Goal: Task Accomplishment & Management: Use online tool/utility

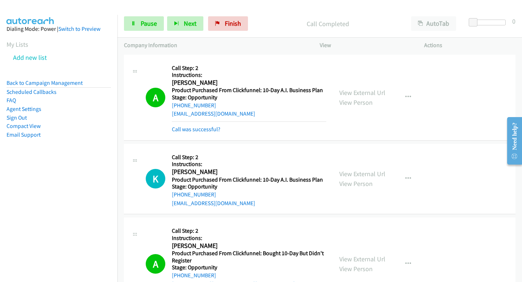
scroll to position [794, 0]
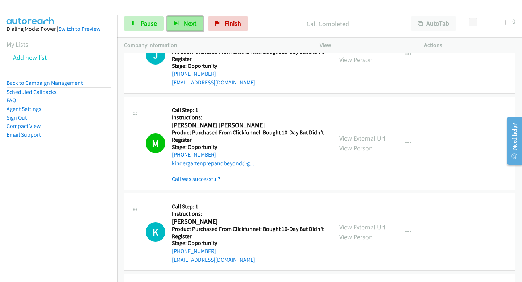
click at [175, 17] on button "Next" at bounding box center [185, 23] width 36 height 15
click at [190, 16] on button "Next" at bounding box center [185, 23] width 36 height 15
click at [150, 18] on link "Pause" at bounding box center [144, 23] width 40 height 15
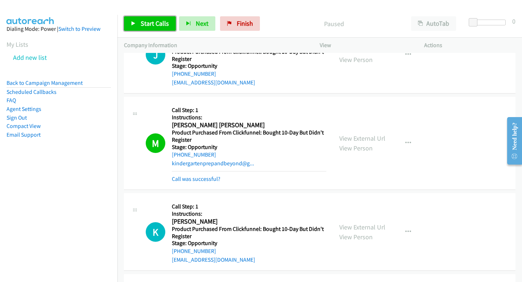
click at [154, 24] on span "Start Calls" at bounding box center [155, 23] width 28 height 8
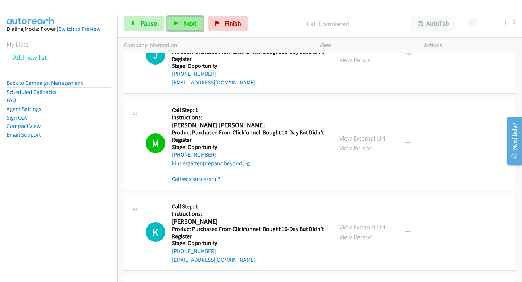
click at [178, 20] on button "Next" at bounding box center [185, 23] width 36 height 15
click at [185, 25] on span "Next" at bounding box center [190, 23] width 13 height 8
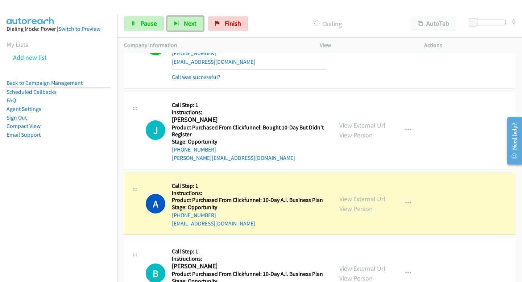
scroll to position [1723, 0]
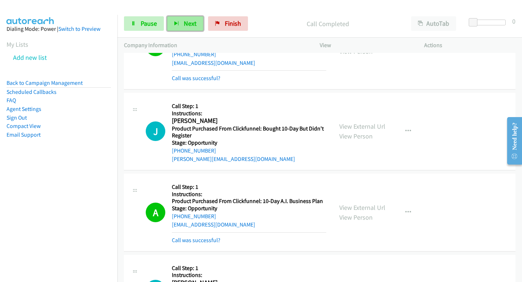
click at [189, 20] on span "Next" at bounding box center [190, 23] width 13 height 8
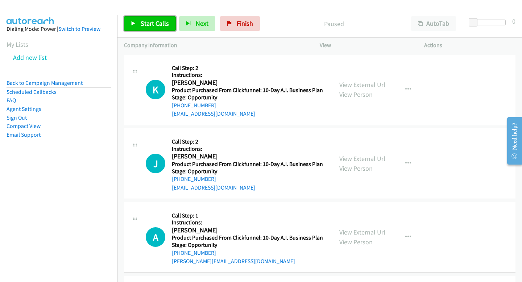
click at [135, 23] on icon at bounding box center [133, 23] width 5 height 5
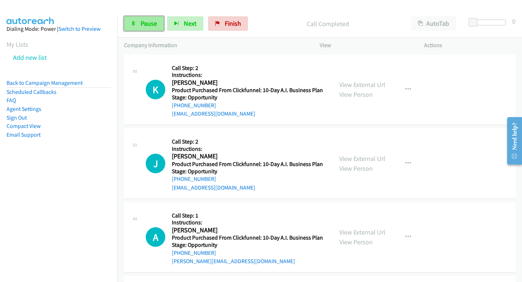
click at [154, 27] on span "Pause" at bounding box center [149, 23] width 16 height 8
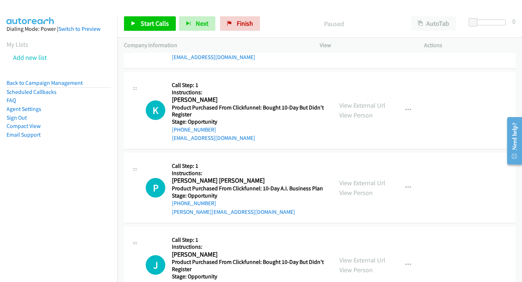
scroll to position [265, 0]
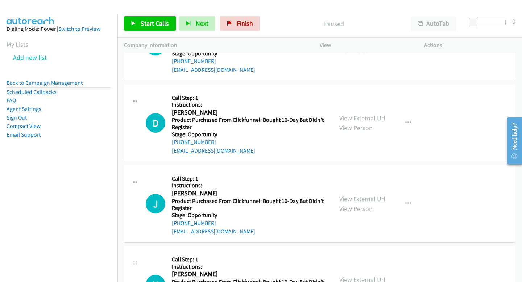
click at [157, 15] on div "Start Calls Pause Next Finish Paused AutoTab AutoTab 0" at bounding box center [319, 24] width 405 height 28
click at [153, 38] on div "Company Information" at bounding box center [215, 45] width 196 height 15
click at [165, 13] on div "Start Calls Pause Next Finish Paused AutoTab AutoTab 0" at bounding box center [319, 24] width 405 height 28
click at [162, 20] on span "Start Calls" at bounding box center [155, 23] width 28 height 8
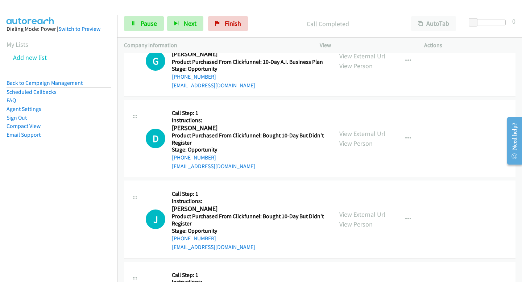
scroll to position [281, 0]
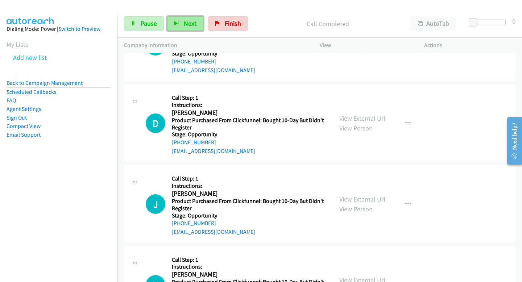
click at [185, 29] on button "Next" at bounding box center [185, 23] width 36 height 15
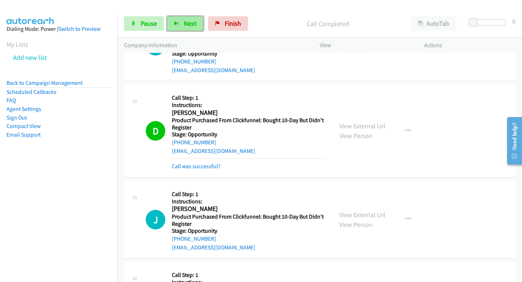
click at [184, 27] on span "Next" at bounding box center [190, 23] width 13 height 8
click at [181, 20] on button "Next" at bounding box center [185, 23] width 36 height 15
click at [189, 16] on button "Next" at bounding box center [185, 23] width 36 height 15
click at [190, 27] on span "Next" at bounding box center [190, 23] width 13 height 8
click at [184, 19] on button "Next" at bounding box center [185, 23] width 36 height 15
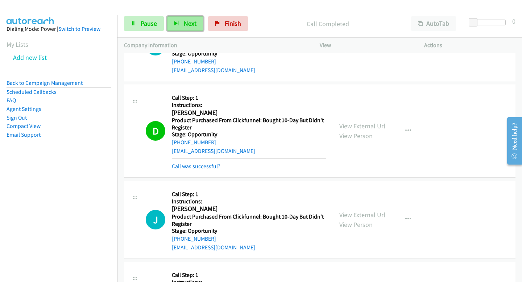
click at [192, 19] on span "Next" at bounding box center [190, 23] width 13 height 8
click at [178, 20] on button "Next" at bounding box center [185, 23] width 36 height 15
click at [177, 24] on icon "button" at bounding box center [176, 23] width 5 height 5
click at [190, 25] on span "Next" at bounding box center [190, 23] width 13 height 8
click at [187, 22] on span "Next" at bounding box center [190, 23] width 13 height 8
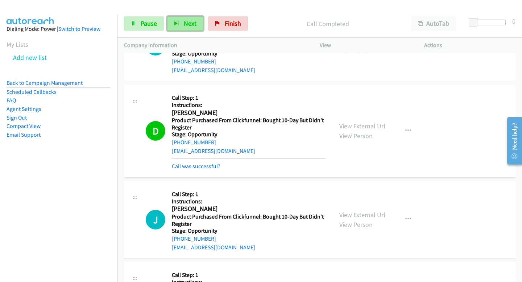
click at [184, 21] on span "Next" at bounding box center [190, 23] width 13 height 8
click at [146, 25] on span "Pause" at bounding box center [149, 23] width 16 height 8
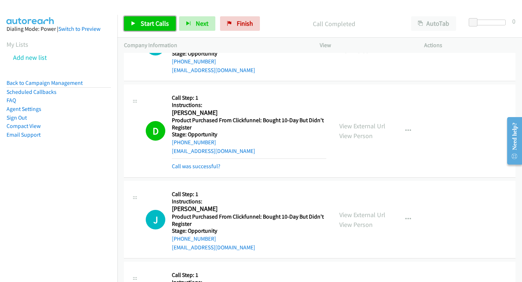
click at [172, 25] on link "Start Calls" at bounding box center [150, 23] width 52 height 15
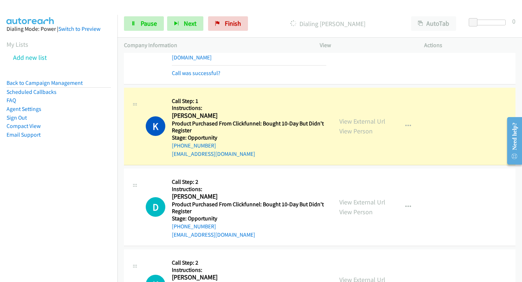
scroll to position [2400, 0]
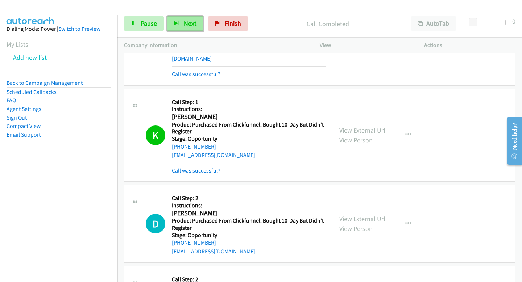
click at [194, 21] on span "Next" at bounding box center [190, 23] width 13 height 8
click at [198, 33] on div "Start Calls Pause Next Finish Call Completed AutoTab AutoTab 0" at bounding box center [319, 24] width 405 height 28
click at [190, 23] on span "Next" at bounding box center [190, 23] width 13 height 8
click at [189, 28] on button "Next" at bounding box center [185, 23] width 36 height 15
click at [189, 17] on button "Next" at bounding box center [185, 23] width 36 height 15
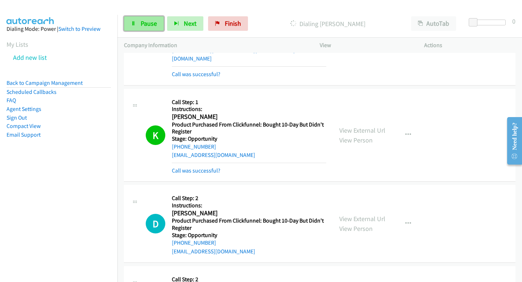
click at [153, 28] on link "Pause" at bounding box center [144, 23] width 40 height 15
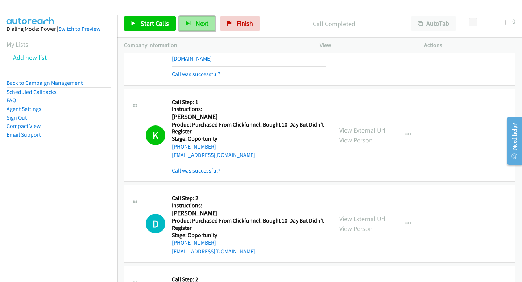
click at [202, 26] on span "Next" at bounding box center [202, 23] width 13 height 8
click at [156, 25] on span "Start Calls" at bounding box center [155, 23] width 28 height 8
click at [189, 24] on span "Next" at bounding box center [190, 23] width 13 height 8
click at [190, 26] on span "Next" at bounding box center [190, 23] width 13 height 8
click at [197, 25] on button "Next" at bounding box center [185, 23] width 36 height 15
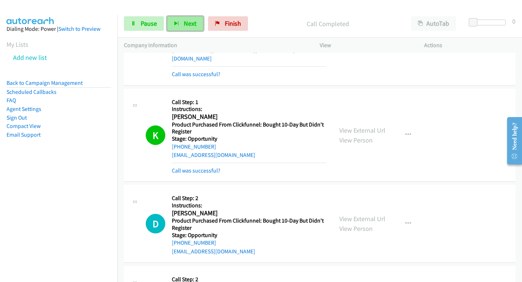
click at [188, 22] on span "Next" at bounding box center [190, 23] width 13 height 8
click at [184, 22] on span "Next" at bounding box center [190, 23] width 13 height 8
click at [190, 23] on span "Next" at bounding box center [190, 23] width 13 height 8
click at [179, 12] on div "Start Calls Pause Next Finish Call Completed AutoTab AutoTab 0" at bounding box center [319, 24] width 405 height 28
click at [188, 28] on button "Next" at bounding box center [185, 23] width 36 height 15
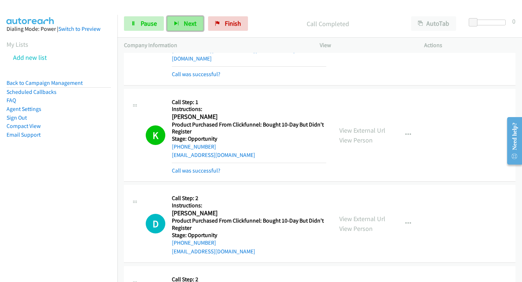
click at [202, 27] on button "Next" at bounding box center [185, 23] width 36 height 15
click at [200, 21] on button "Next" at bounding box center [185, 23] width 36 height 15
click at [198, 19] on button "Next" at bounding box center [185, 23] width 36 height 15
click at [194, 14] on div "Start Calls Pause Next Finish Call Completed AutoTab AutoTab 0" at bounding box center [319, 24] width 405 height 28
click at [191, 19] on button "Next" at bounding box center [185, 23] width 36 height 15
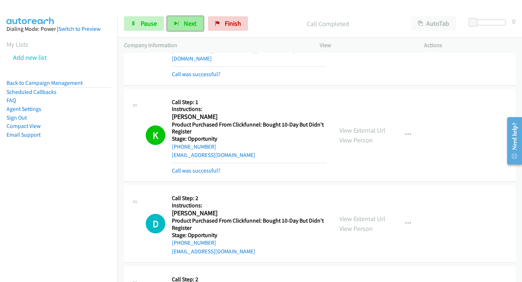
click at [192, 26] on span "Next" at bounding box center [190, 23] width 13 height 8
click at [190, 26] on span "Next" at bounding box center [190, 23] width 13 height 8
click at [185, 24] on span "Next" at bounding box center [190, 23] width 13 height 8
click at [179, 22] on button "Next" at bounding box center [185, 23] width 36 height 15
click at [197, 28] on button "Next" at bounding box center [185, 23] width 36 height 15
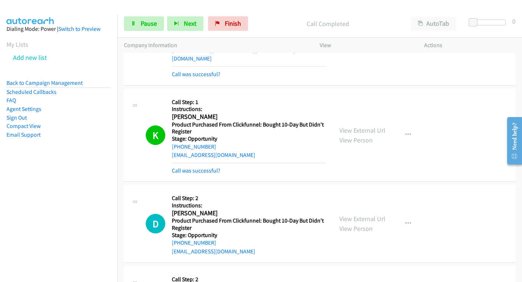
click at [193, 32] on div "Start Calls Pause Next Finish Call Completed AutoTab AutoTab 0" at bounding box center [319, 24] width 405 height 28
click at [192, 26] on span "Next" at bounding box center [190, 23] width 13 height 8
click at [145, 25] on span "Pause" at bounding box center [149, 23] width 16 height 8
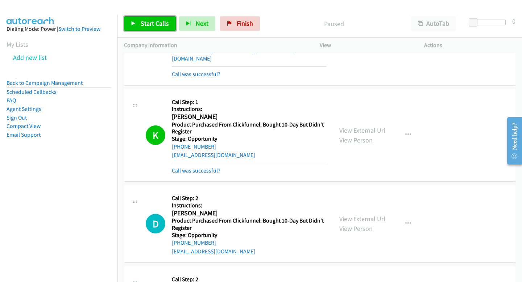
click at [136, 25] on icon at bounding box center [133, 23] width 5 height 5
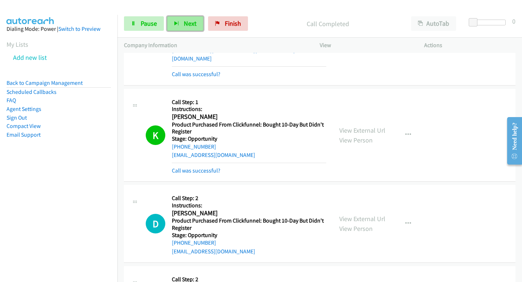
click at [184, 19] on button "Next" at bounding box center [185, 23] width 36 height 15
click at [193, 26] on span "Next" at bounding box center [190, 23] width 13 height 8
click at [194, 26] on span "Next" at bounding box center [190, 23] width 13 height 8
click at [191, 23] on span "Next" at bounding box center [190, 23] width 13 height 8
click at [190, 27] on button "Next" at bounding box center [185, 23] width 36 height 15
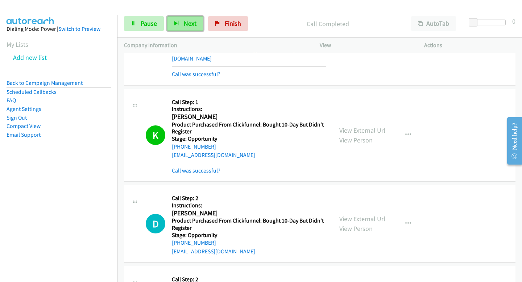
click at [175, 29] on button "Next" at bounding box center [185, 23] width 36 height 15
click at [192, 20] on span "Next" at bounding box center [190, 23] width 13 height 8
click at [178, 15] on div "Start Calls Pause Next Finish Call Completed AutoTab AutoTab 0" at bounding box center [319, 24] width 405 height 28
click at [182, 20] on button "Next" at bounding box center [185, 23] width 36 height 15
click at [176, 12] on div "Start Calls Pause Next Finish Call Completed AutoTab AutoTab 0" at bounding box center [319, 24] width 405 height 28
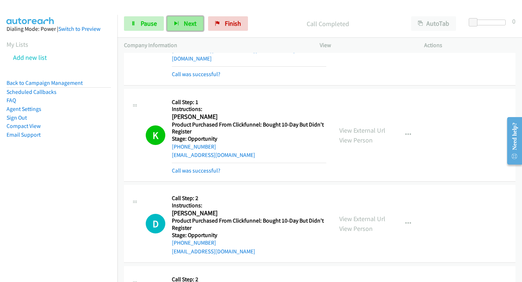
click at [179, 28] on button "Next" at bounding box center [185, 23] width 36 height 15
click at [187, 29] on button "Next" at bounding box center [185, 23] width 36 height 15
click at [185, 24] on span "Next" at bounding box center [190, 23] width 13 height 8
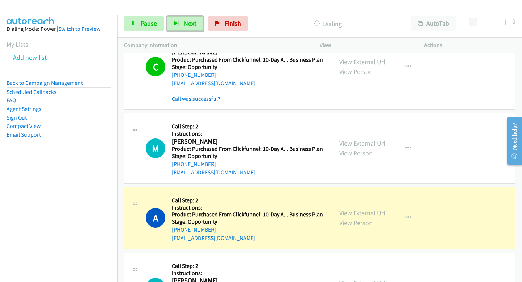
scroll to position [8036, 0]
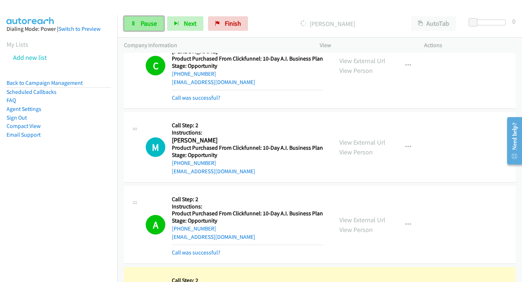
click at [156, 27] on span "Pause" at bounding box center [149, 23] width 16 height 8
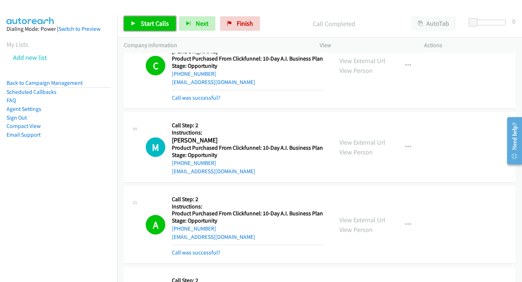
click at [131, 23] on icon at bounding box center [133, 23] width 5 height 5
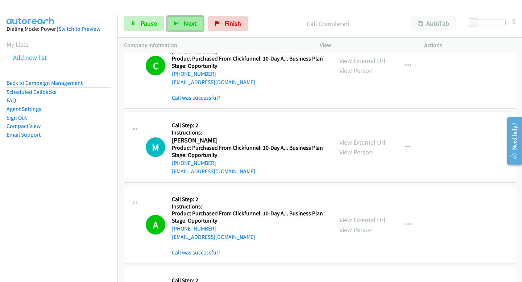
click at [175, 21] on icon "button" at bounding box center [176, 23] width 5 height 5
click at [191, 22] on span "Next" at bounding box center [190, 23] width 13 height 8
click at [185, 20] on span "Next" at bounding box center [190, 23] width 13 height 8
click at [172, 28] on button "Next" at bounding box center [185, 23] width 36 height 15
click at [187, 26] on span "Next" at bounding box center [190, 23] width 13 height 8
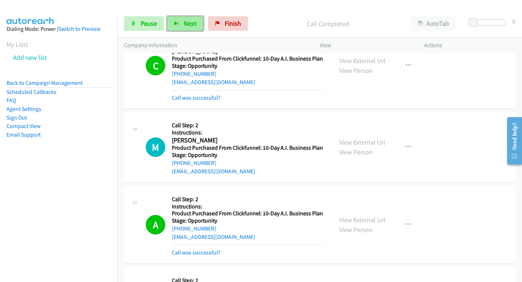
click at [191, 28] on button "Next" at bounding box center [185, 23] width 36 height 15
click at [193, 31] on div "Start Calls Pause Next Finish Call Completed AutoTab AutoTab 0" at bounding box center [319, 24] width 405 height 28
click at [192, 28] on button "Next" at bounding box center [185, 23] width 36 height 15
click at [193, 25] on span "Next" at bounding box center [190, 23] width 13 height 8
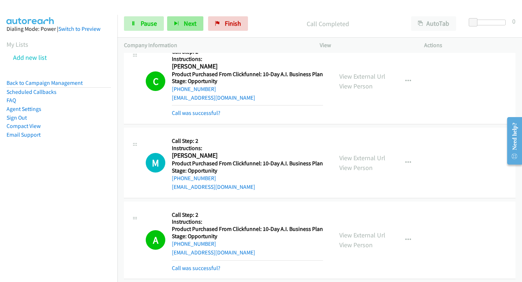
scroll to position [8052, 0]
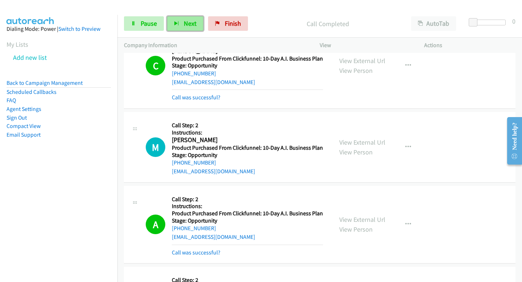
click at [181, 24] on button "Next" at bounding box center [185, 23] width 36 height 15
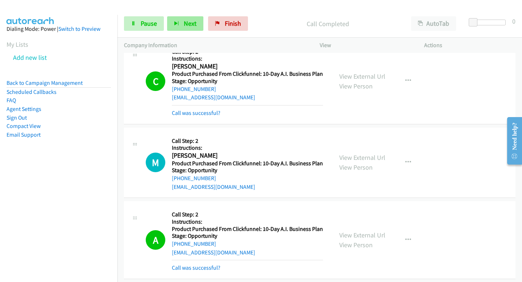
scroll to position [8068, 0]
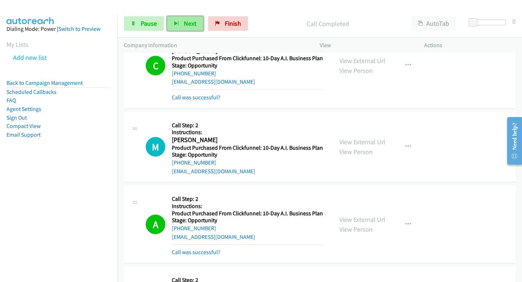
click at [181, 20] on button "Next" at bounding box center [185, 23] width 36 height 15
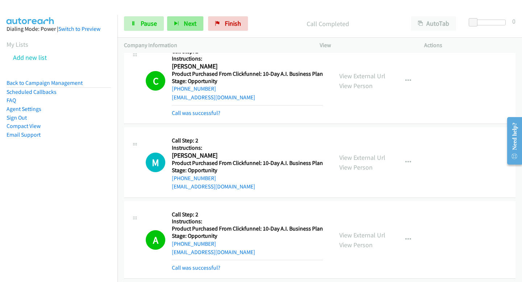
scroll to position [8083, 0]
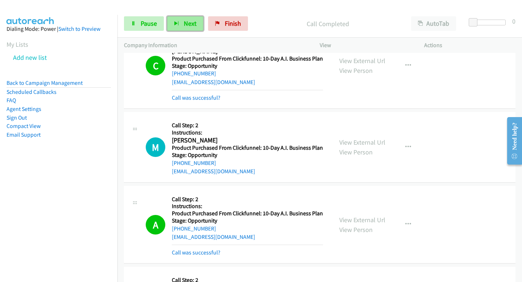
click at [189, 29] on button "Next" at bounding box center [185, 23] width 36 height 15
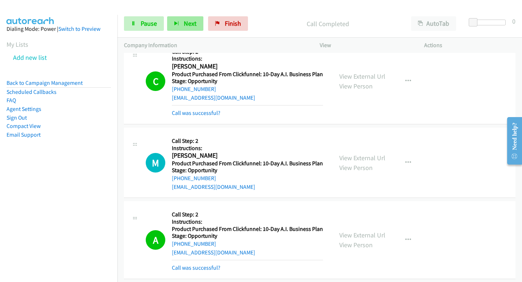
scroll to position [8098, 0]
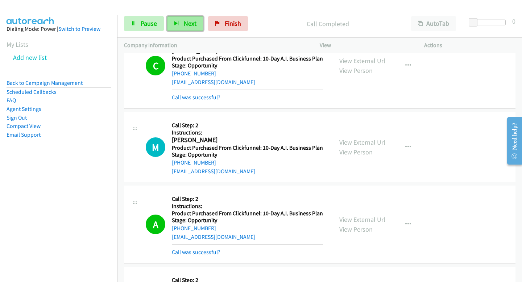
click at [190, 30] on button "Next" at bounding box center [185, 23] width 36 height 15
click at [190, 18] on button "Next" at bounding box center [185, 23] width 36 height 15
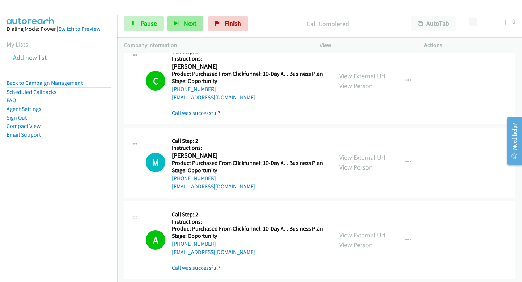
scroll to position [8114, 0]
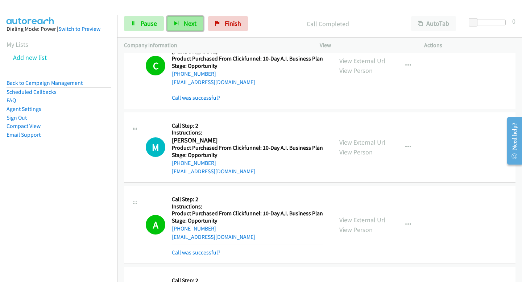
click at [196, 29] on button "Next" at bounding box center [185, 23] width 36 height 15
click at [188, 27] on span "Next" at bounding box center [190, 23] width 13 height 8
click at [190, 29] on button "Next" at bounding box center [185, 23] width 36 height 15
click at [181, 19] on button "Next" at bounding box center [185, 23] width 36 height 15
click at [159, 29] on link "Pause" at bounding box center [144, 23] width 40 height 15
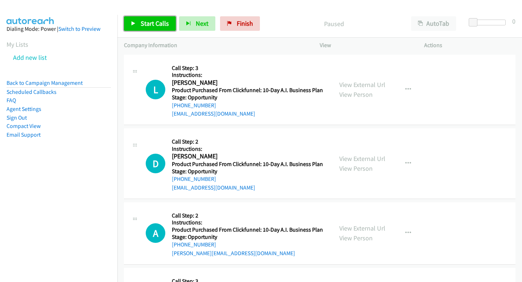
click at [153, 20] on span "Start Calls" at bounding box center [155, 23] width 28 height 8
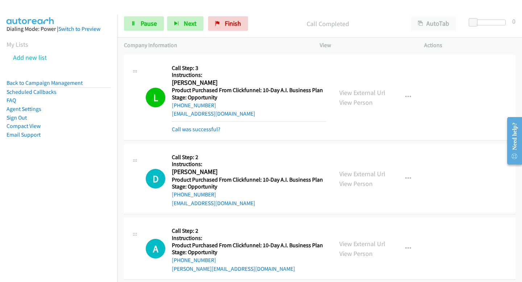
click at [185, 31] on div "Start Calls Pause Next Finish Call Completed AutoTab AutoTab 0" at bounding box center [319, 24] width 405 height 28
click at [181, 23] on button "Next" at bounding box center [185, 23] width 36 height 15
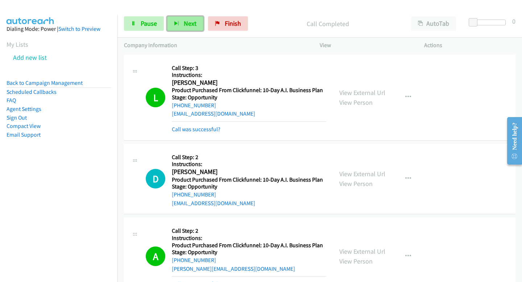
click at [199, 24] on button "Next" at bounding box center [185, 23] width 36 height 15
click at [185, 8] on div at bounding box center [258, 14] width 516 height 28
click at [187, 19] on span "Next" at bounding box center [190, 23] width 13 height 8
click at [152, 24] on span "Pause" at bounding box center [149, 23] width 16 height 8
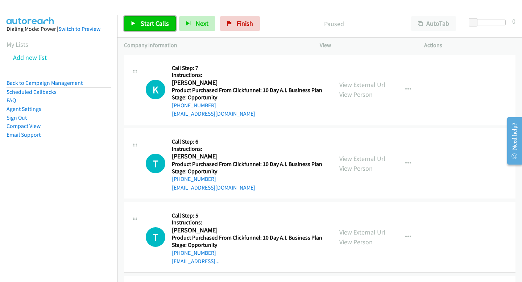
click at [167, 26] on span "Start Calls" at bounding box center [155, 23] width 28 height 8
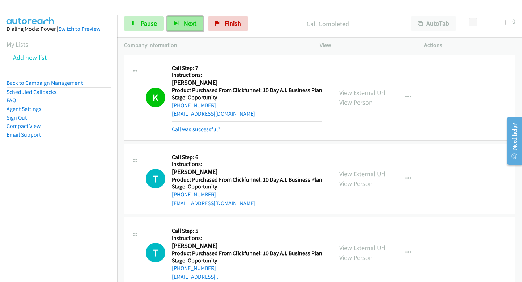
click at [180, 24] on button "Next" at bounding box center [185, 23] width 36 height 15
click at [145, 32] on div "Start Calls Pause Next Finish Call Completed AutoTab AutoTab 0" at bounding box center [319, 24] width 405 height 28
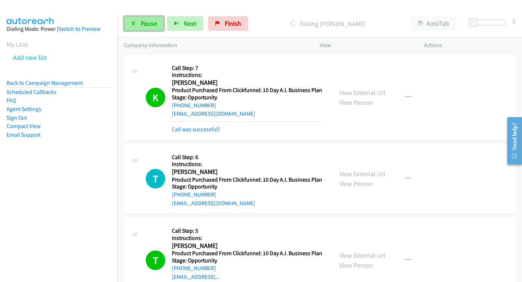
click at [150, 24] on span "Pause" at bounding box center [149, 23] width 16 height 8
